Goal: Navigation & Orientation: Understand site structure

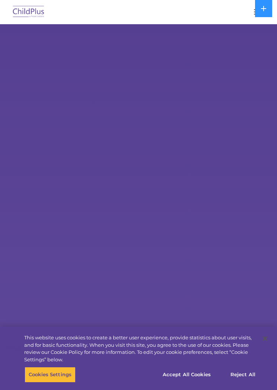
select select "MEDIUM"
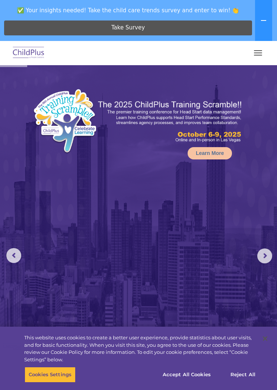
click at [263, 16] on button at bounding box center [263, 20] width 17 height 41
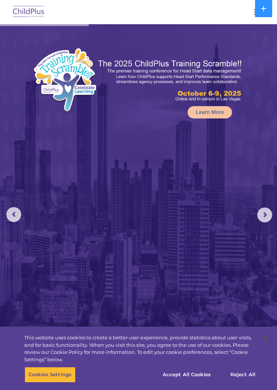
click at [264, 7] on icon at bounding box center [263, 9] width 6 height 6
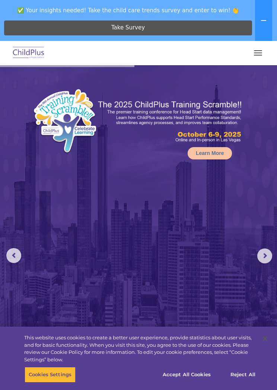
click at [263, 20] on icon at bounding box center [263, 20] width 6 height 6
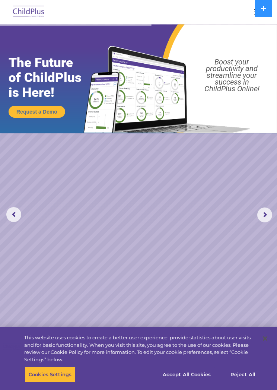
click at [269, 210] on rs-arrow at bounding box center [264, 214] width 15 height 15
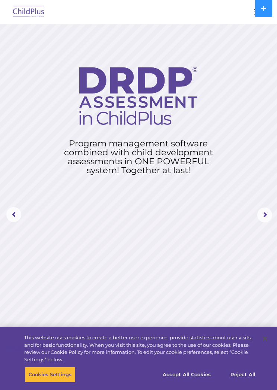
click at [264, 213] on rs-arrow at bounding box center [264, 214] width 15 height 15
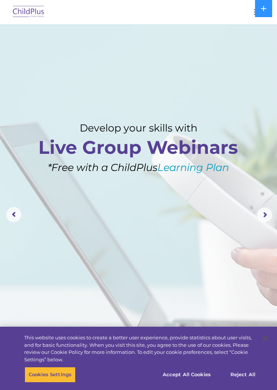
click at [270, 9] on button at bounding box center [263, 8] width 17 height 17
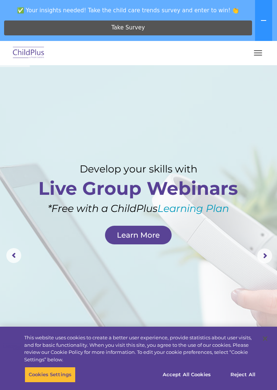
click at [256, 54] on button "button" at bounding box center [258, 53] width 16 height 12
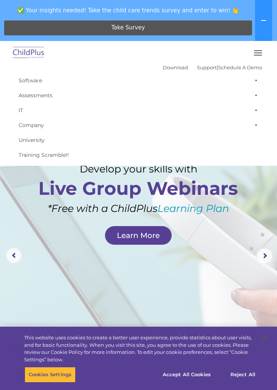
click at [38, 83] on link "Software" at bounding box center [138, 80] width 247 height 15
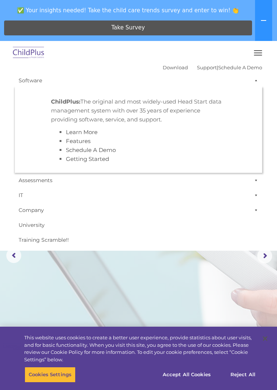
click at [23, 196] on link "IT" at bounding box center [138, 195] width 247 height 15
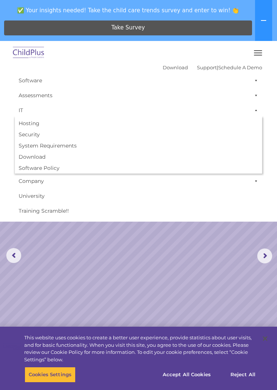
click at [32, 82] on link "Software" at bounding box center [138, 80] width 247 height 15
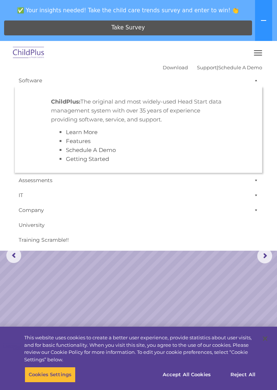
click at [141, 209] on link "Company" at bounding box center [138, 209] width 247 height 15
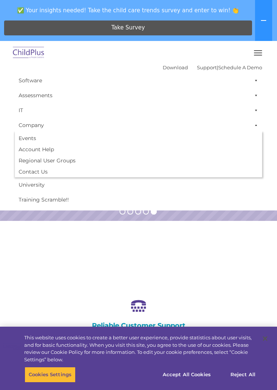
scroll to position [226, 0]
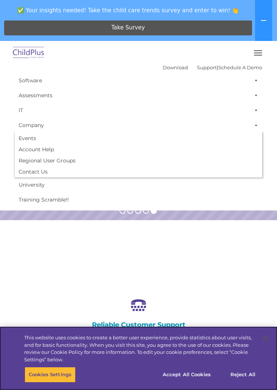
click at [192, 382] on button "Accept All Cookies" at bounding box center [186, 374] width 56 height 16
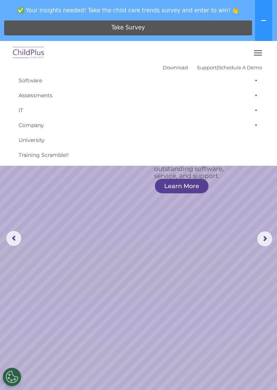
scroll to position [0, 0]
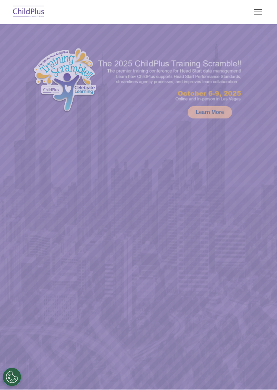
scroll to position [32, 0]
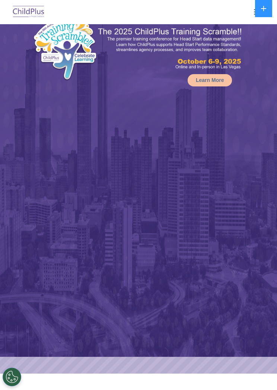
select select "MEDIUM"
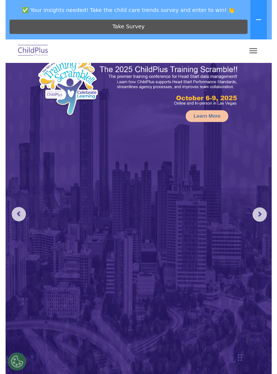
scroll to position [40, 0]
